Goal: Complete application form

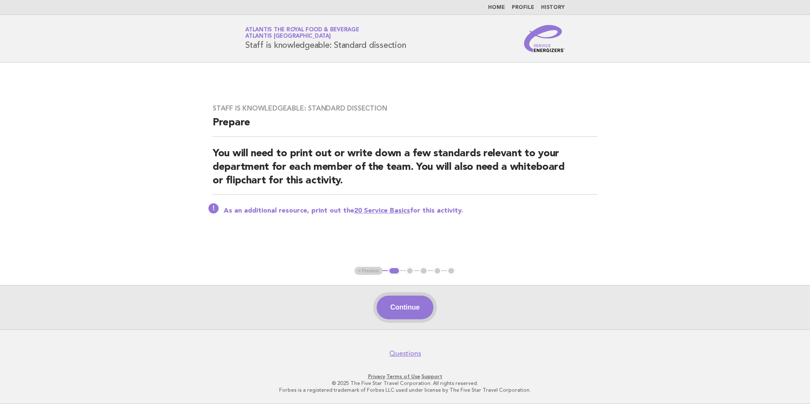
click at [406, 313] on button "Continue" at bounding box center [404, 308] width 56 height 24
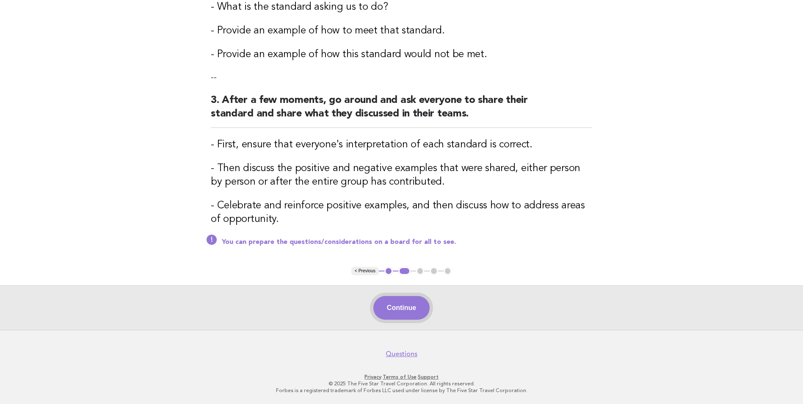
click at [398, 307] on button "Continue" at bounding box center [401, 308] width 56 height 24
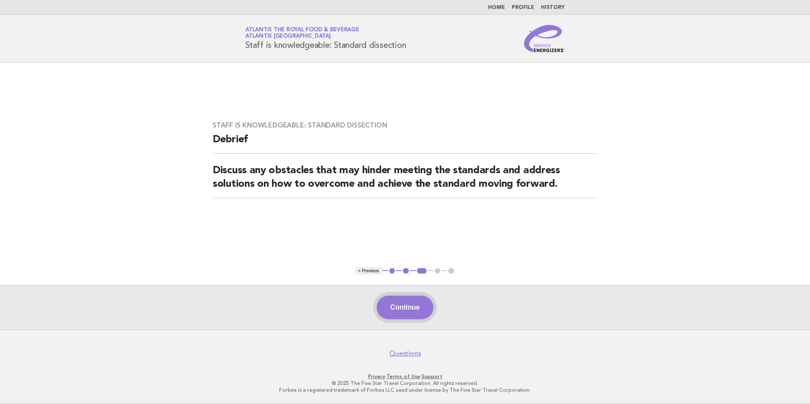
click at [407, 303] on button "Continue" at bounding box center [404, 308] width 56 height 24
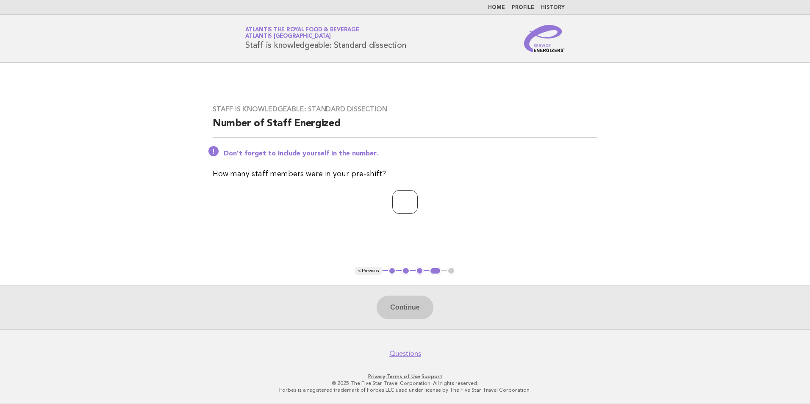
click at [416, 198] on input "number" at bounding box center [404, 202] width 25 height 24
type input "*"
click at [412, 300] on button "Continue" at bounding box center [404, 308] width 56 height 24
